Goal: Information Seeking & Learning: Learn about a topic

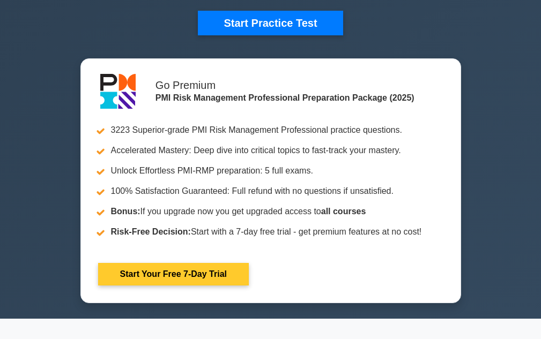
scroll to position [375, 0]
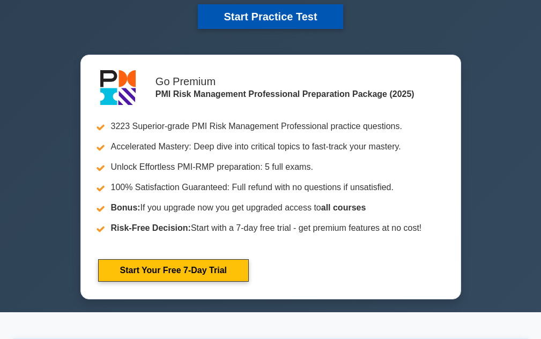
click at [282, 21] on button "Start Practice Test" at bounding box center [270, 16] width 145 height 25
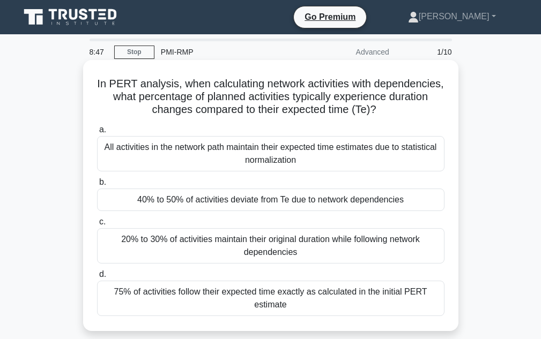
click at [313, 148] on div "All activities in the network path maintain their expected time estimates due t…" at bounding box center [270, 153] width 347 height 35
click at [97, 133] on input "a. All activities in the network path maintain their expected time estimates du…" at bounding box center [97, 129] width 0 height 7
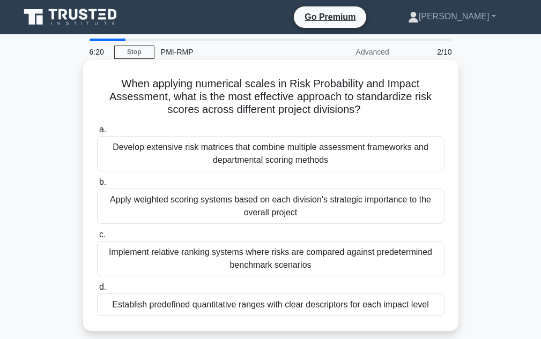
click at [264, 249] on div "Implement relative ranking systems where risks are compared against predetermin…" at bounding box center [270, 258] width 347 height 35
click at [97, 238] on input "c. Implement relative ranking systems where risks are compared against predeter…" at bounding box center [97, 234] width 0 height 7
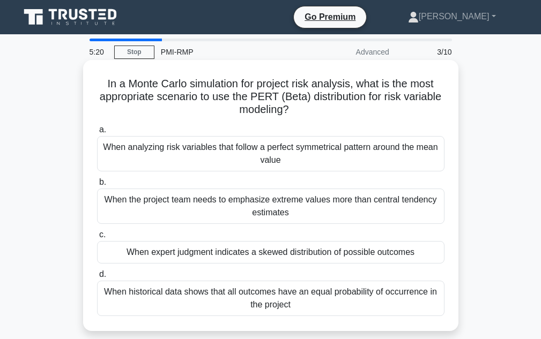
click at [227, 257] on div "When expert judgment indicates a skewed distribution of possible outcomes" at bounding box center [270, 252] width 347 height 23
click at [97, 238] on input "c. When expert judgment indicates a skewed distribution of possible outcomes" at bounding box center [97, 234] width 0 height 7
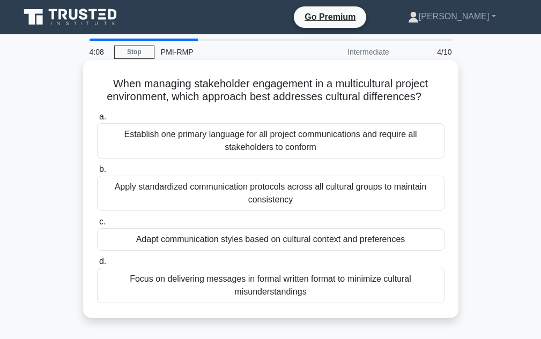
click at [261, 192] on div "Apply standardized communication protocols across all cultural groups to mainta…" at bounding box center [270, 193] width 347 height 35
click at [97, 173] on input "b. Apply standardized communication protocols across all cultural groups to mai…" at bounding box center [97, 169] width 0 height 7
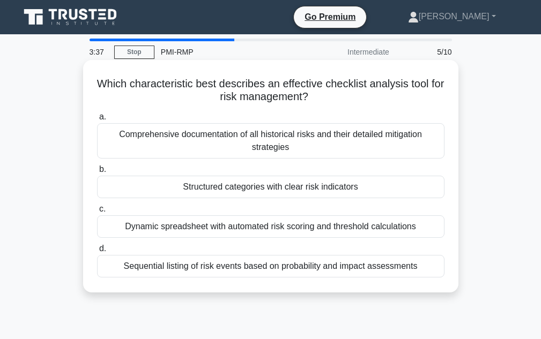
click at [191, 144] on div "Comprehensive documentation of all historical risks and their detailed mitigati…" at bounding box center [270, 140] width 347 height 35
click at [97, 121] on input "a. Comprehensive documentation of all historical risks and their detailed mitig…" at bounding box center [97, 117] width 0 height 7
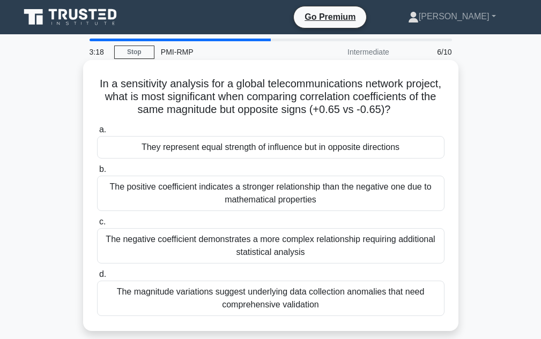
click at [269, 208] on div "The positive coefficient indicates a stronger relationship than the negative on…" at bounding box center [270, 193] width 347 height 35
click at [97, 173] on input "b. The positive coefficient indicates a stronger relationship than the negative…" at bounding box center [97, 169] width 0 height 7
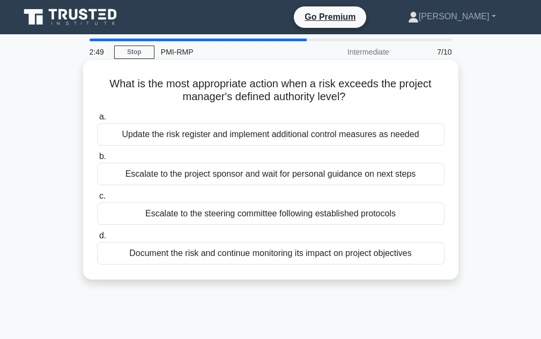
click at [340, 175] on div "Escalate to the project sponsor and wait for personal guidance on next steps" at bounding box center [270, 174] width 347 height 23
click at [97, 160] on input "b. Escalate to the project sponsor and wait for personal guidance on next steps" at bounding box center [97, 156] width 0 height 7
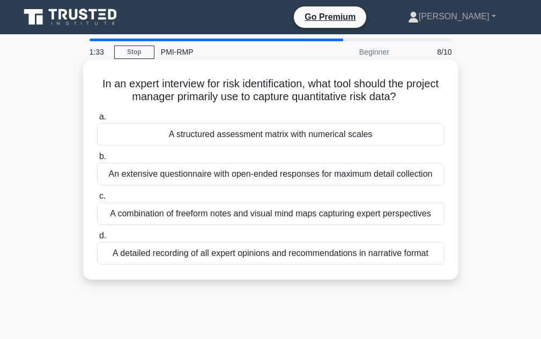
click at [259, 258] on div "A detailed recording of all expert opinions and recommendations in narrative fo…" at bounding box center [270, 253] width 347 height 23
click at [97, 239] on input "d. A detailed recording of all expert opinions and recommendations in narrative…" at bounding box center [97, 236] width 0 height 7
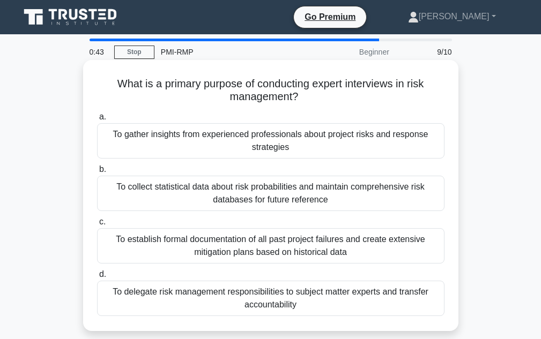
click at [243, 299] on div "To delegate risk management responsibilities to subject matter experts and tran…" at bounding box center [270, 298] width 347 height 35
click at [97, 278] on input "d. To delegate risk management responsibilities to subject matter experts and t…" at bounding box center [97, 274] width 0 height 7
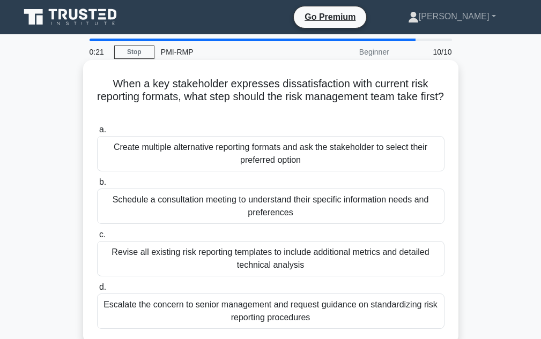
click at [271, 205] on div "Schedule a consultation meeting to understand their specific information needs …" at bounding box center [270, 206] width 347 height 35
click at [97, 186] on input "b. Schedule a consultation meeting to understand their specific information nee…" at bounding box center [97, 182] width 0 height 7
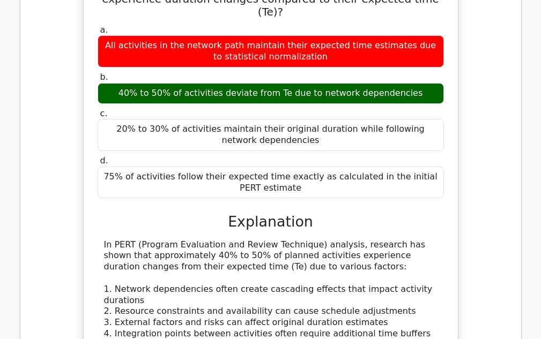
scroll to position [1071, 0]
